Goal: Navigation & Orientation: Find specific page/section

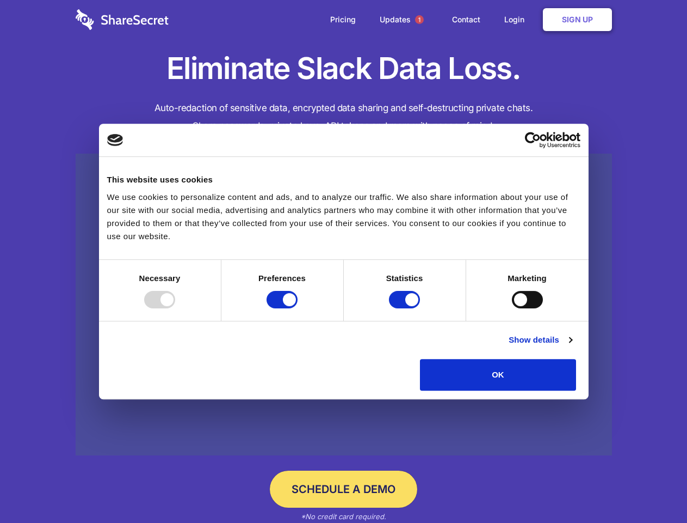
click at [175, 308] on div at bounding box center [159, 299] width 31 height 17
click at [298, 308] on input "Preferences" at bounding box center [282, 299] width 31 height 17
checkbox input "false"
click at [406, 308] on input "Statistics" at bounding box center [404, 299] width 31 height 17
checkbox input "false"
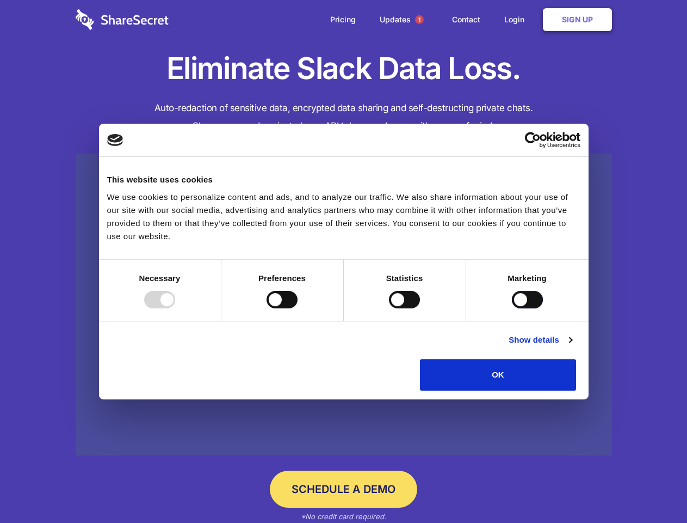
click at [512, 308] on input "Marketing" at bounding box center [527, 299] width 31 height 17
checkbox input "true"
click at [572, 346] on link "Show details" at bounding box center [540, 339] width 63 height 13
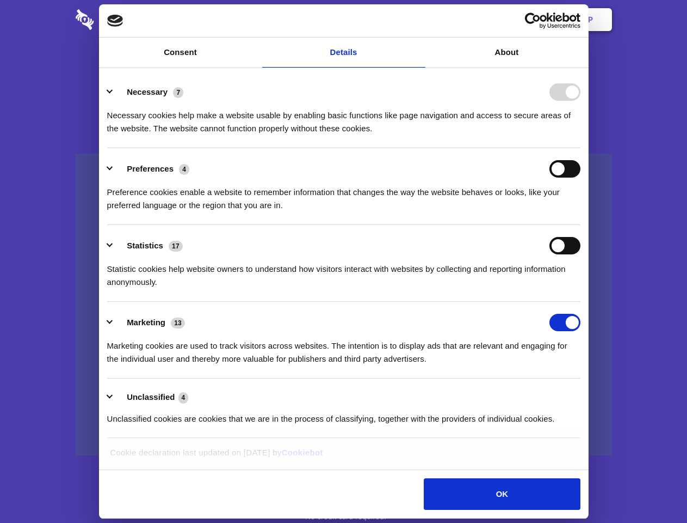
click at [581, 302] on li "Statistics 17 Statistic cookies help website owners to understand how visitors …" at bounding box center [344, 263] width 474 height 77
click at [419, 20] on span "1" at bounding box center [419, 19] width 9 height 9
